Goal: Communication & Community: Ask a question

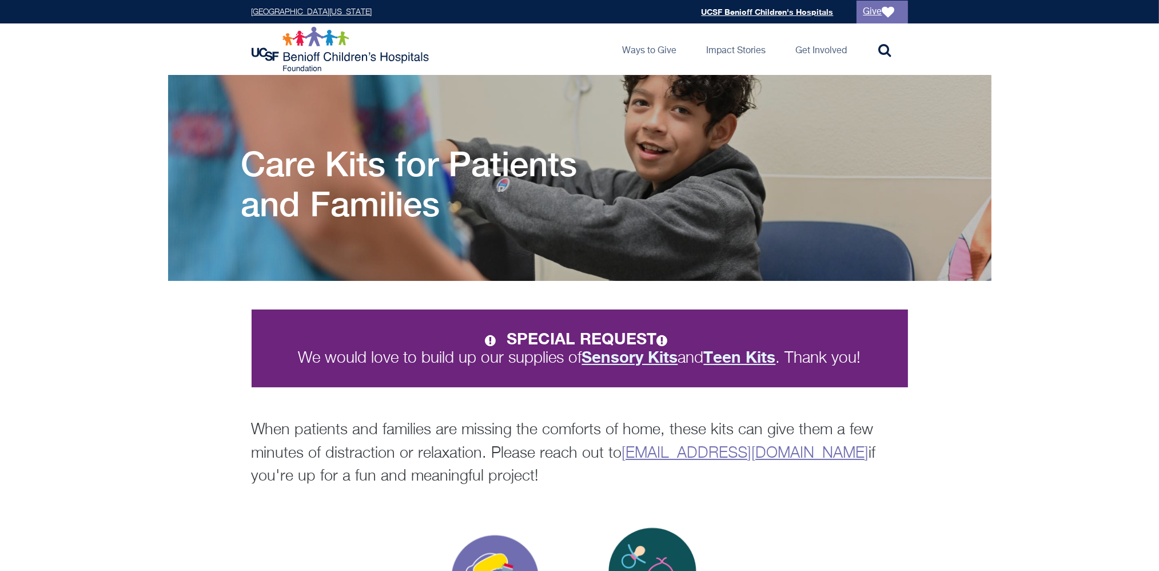
click at [654, 363] on strong "Sensory Kits" at bounding box center [630, 356] width 96 height 19
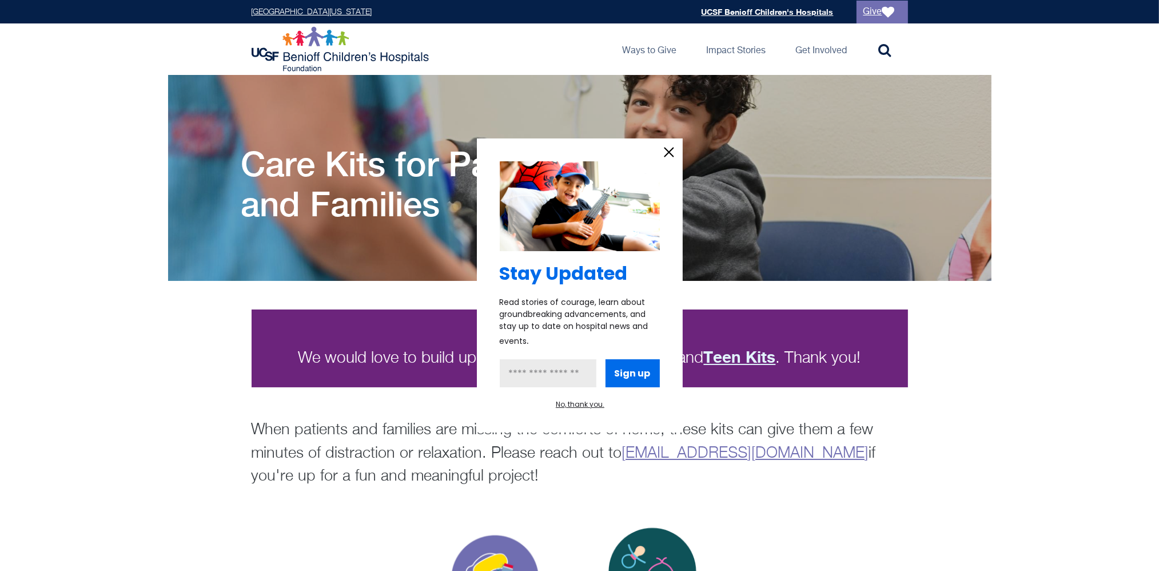
click at [673, 156] on icon "information" at bounding box center [669, 152] width 17 height 17
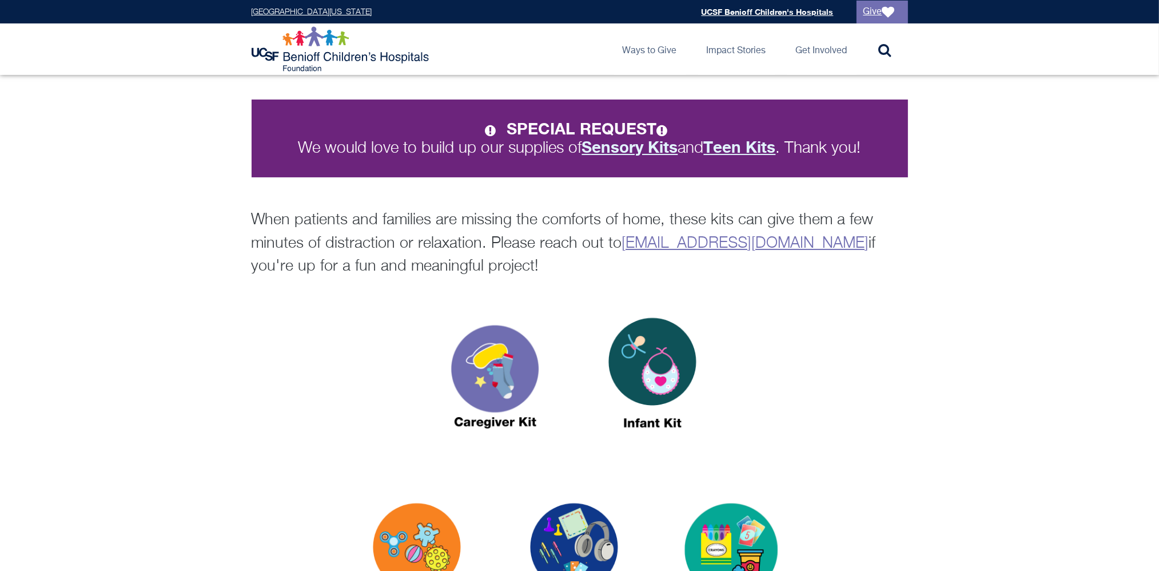
scroll to position [229, 0]
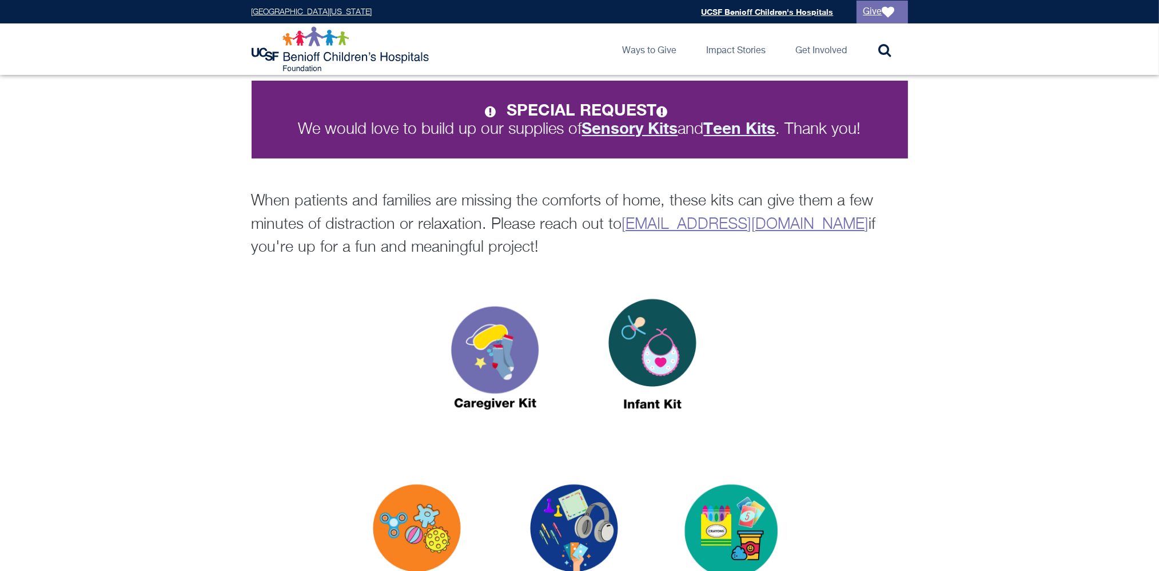
click at [674, 220] on link "[EMAIL_ADDRESS][DOMAIN_NAME]" at bounding box center [745, 224] width 247 height 15
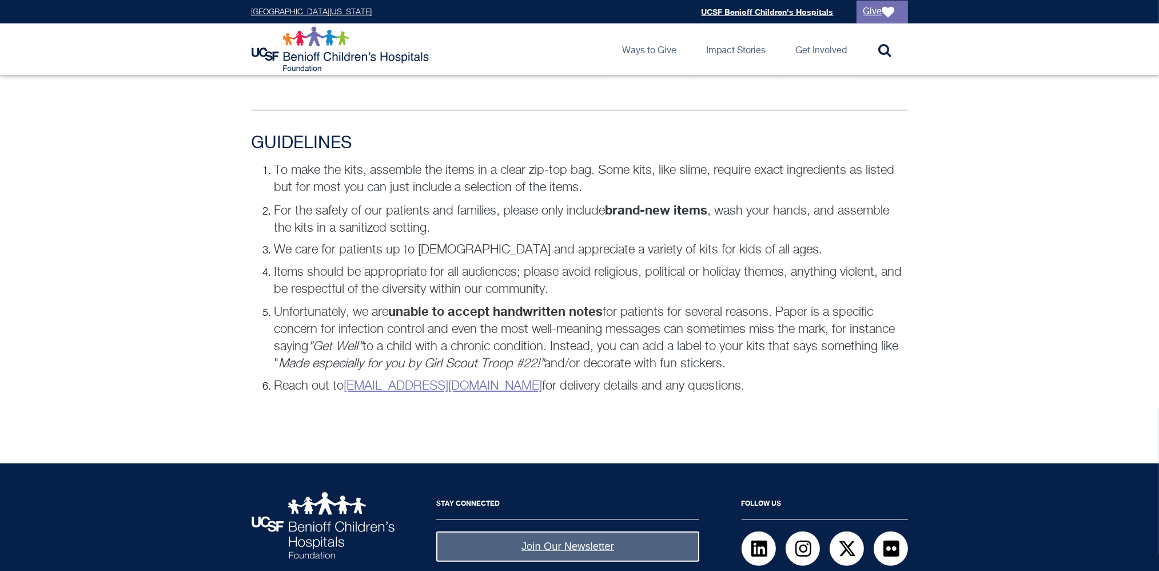
scroll to position [812, 0]
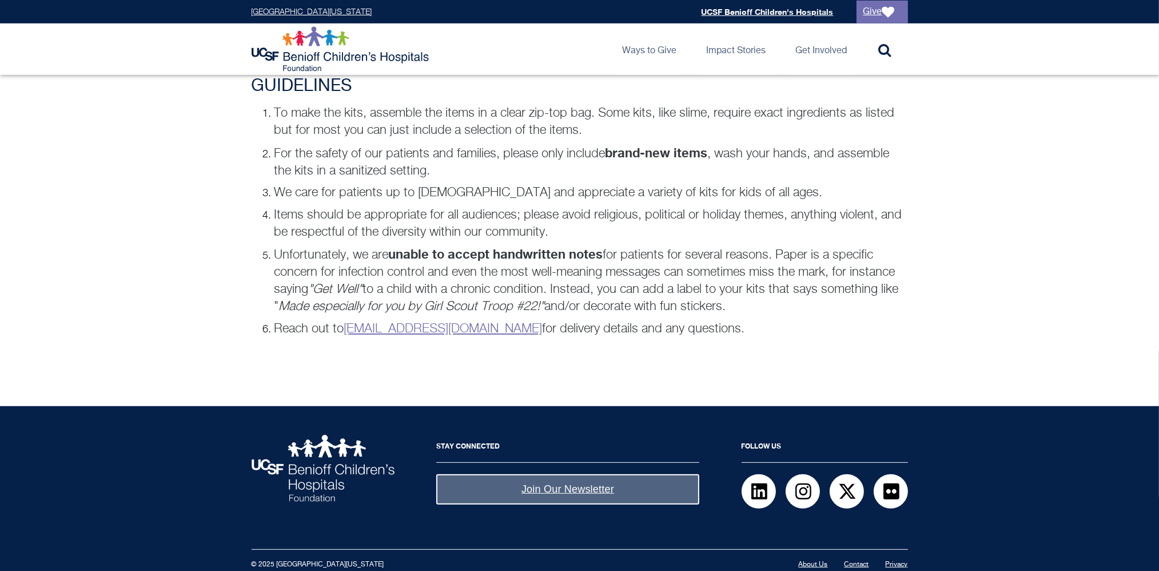
click at [864, 562] on link "Contact" at bounding box center [857, 564] width 25 height 7
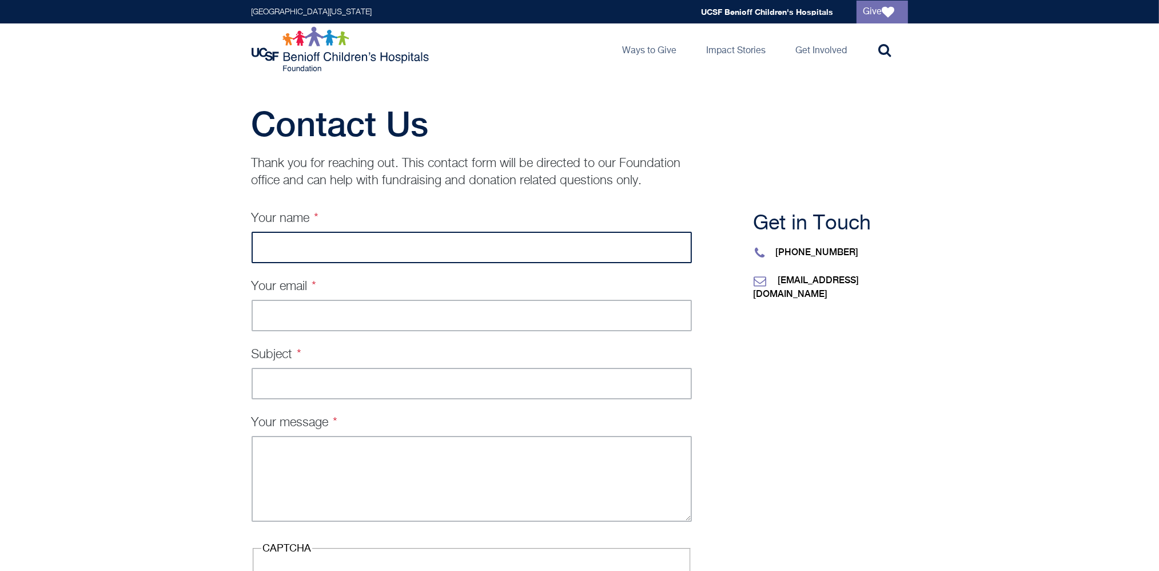
click at [462, 248] on input "Your name" at bounding box center [472, 247] width 440 height 31
click at [265, 247] on input "Your name" at bounding box center [472, 247] width 440 height 31
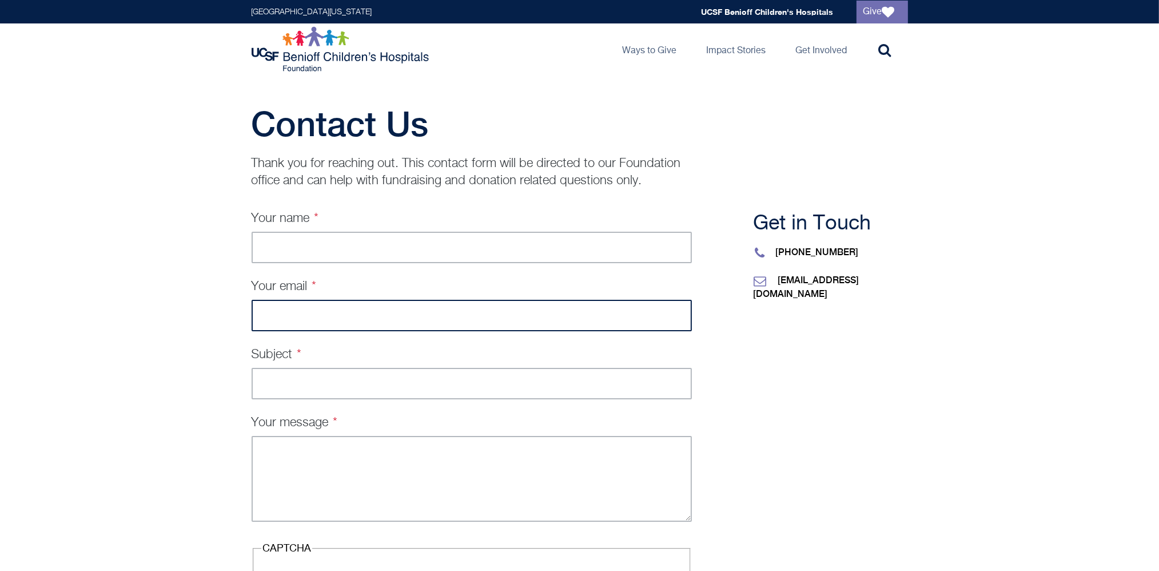
click at [278, 325] on input "Your email" at bounding box center [472, 315] width 440 height 31
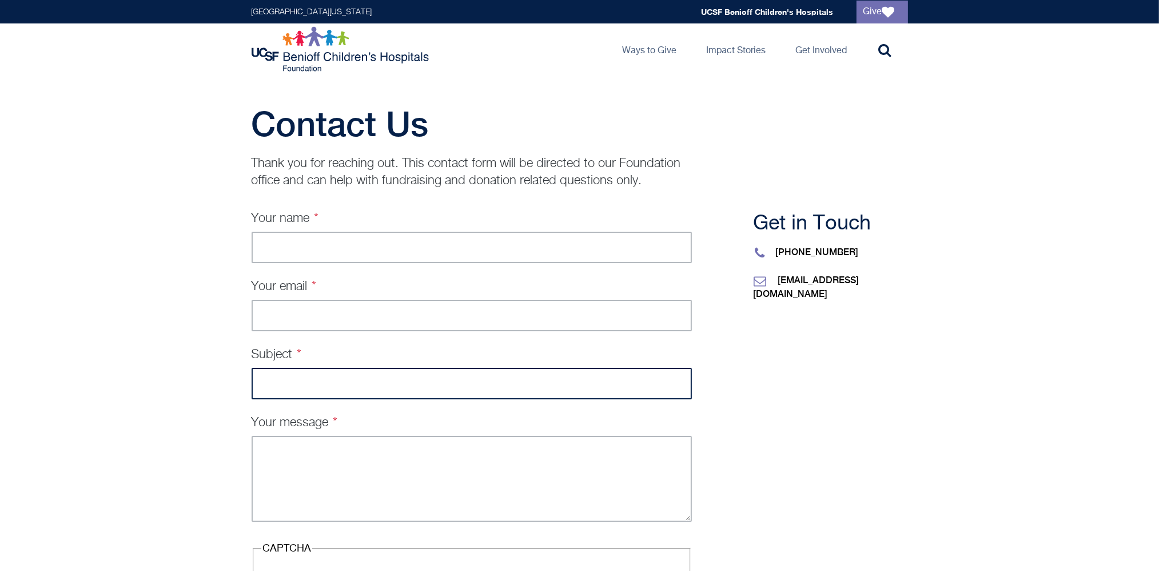
click at [258, 385] on input "Subject" at bounding box center [472, 383] width 440 height 31
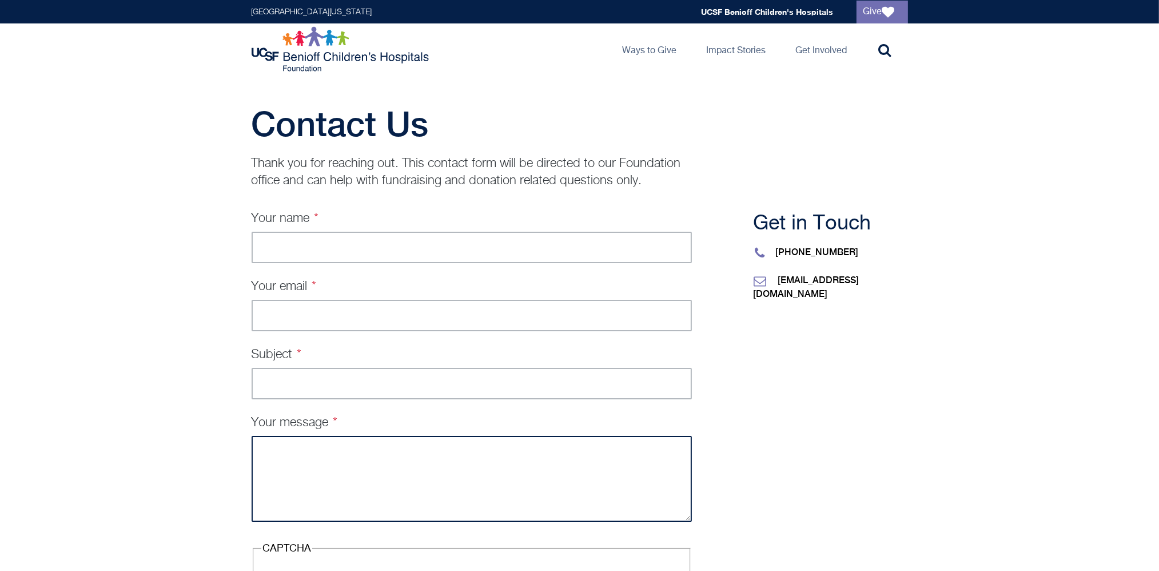
click at [291, 458] on textarea "Your message" at bounding box center [472, 479] width 440 height 86
